Goal: Browse casually: Explore the website without a specific task or goal

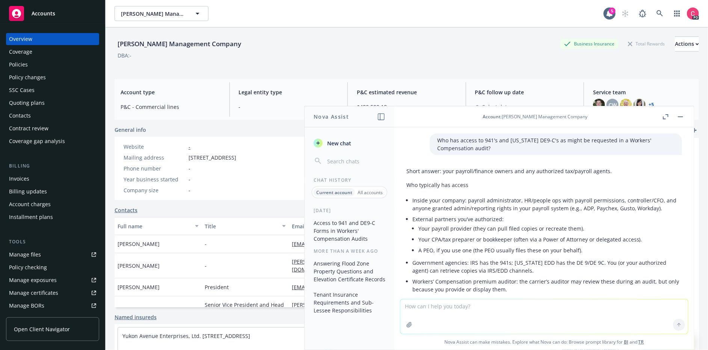
scroll to position [205, 0]
